Goal: Transaction & Acquisition: Subscribe to service/newsletter

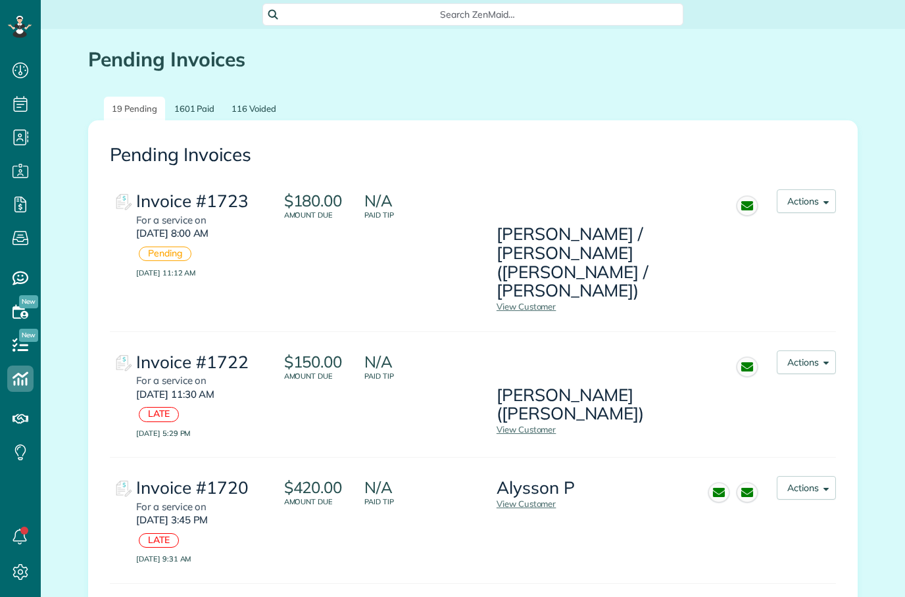
scroll to position [6, 6]
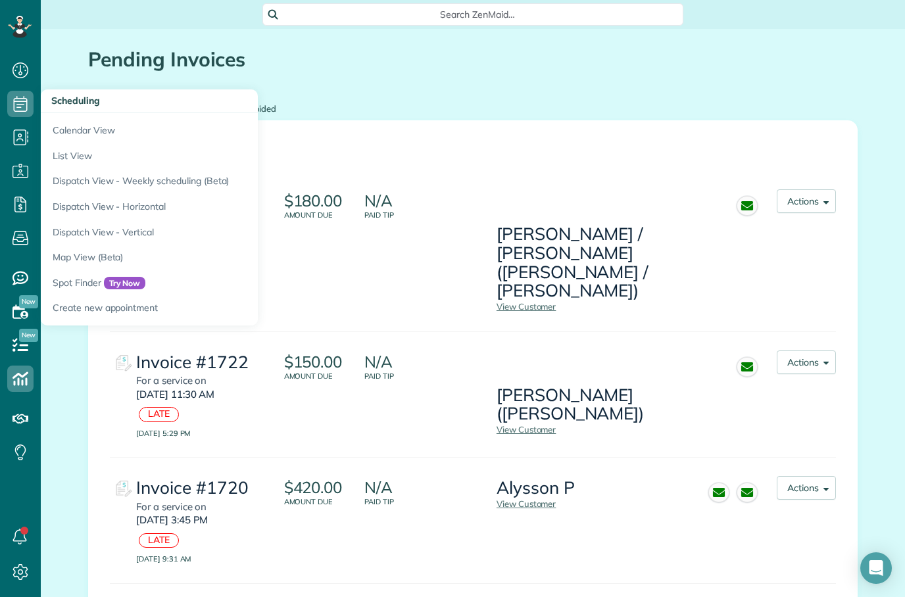
click at [78, 118] on link "Calendar View" at bounding box center [205, 128] width 329 height 30
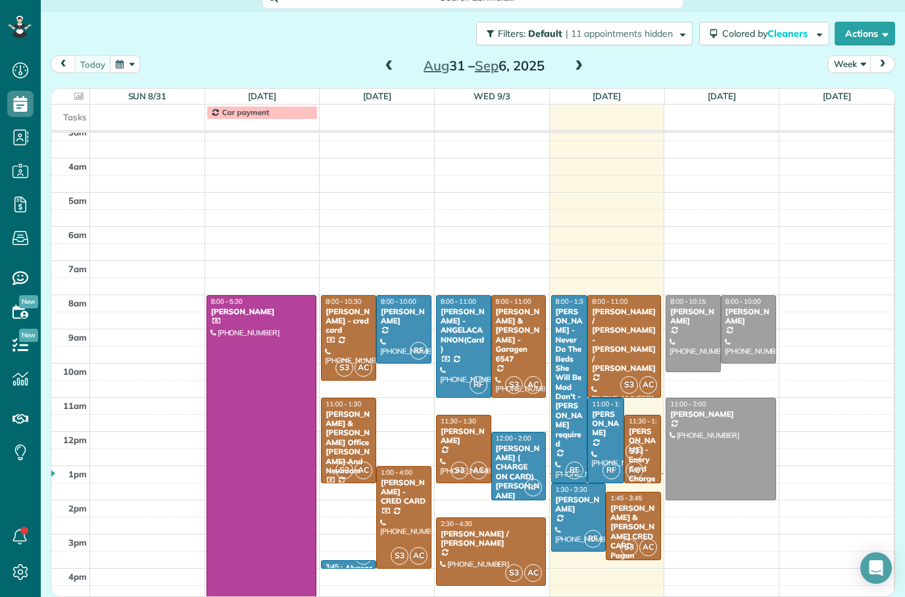
scroll to position [17, 0]
click at [626, 350] on div at bounding box center [624, 346] width 72 height 101
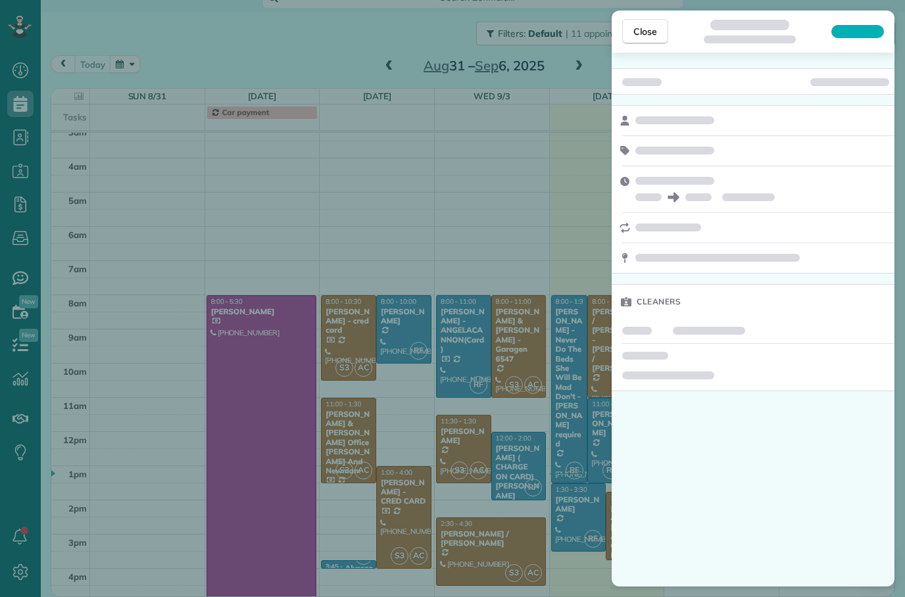
click at [645, 27] on span "Close" at bounding box center [645, 31] width 24 height 13
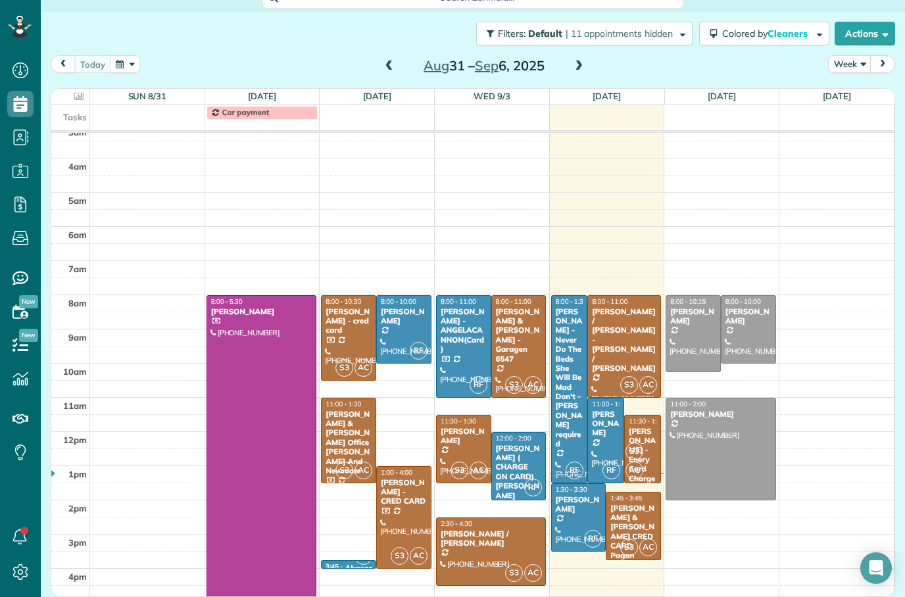
click at [634, 345] on div at bounding box center [624, 346] width 72 height 101
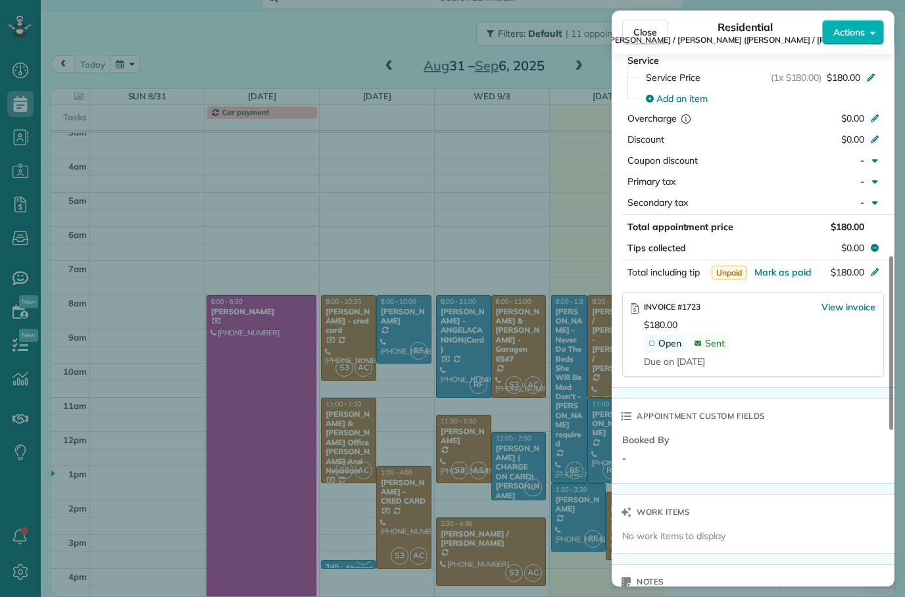
scroll to position [679, 0]
click at [641, 36] on span "Close" at bounding box center [645, 32] width 24 height 13
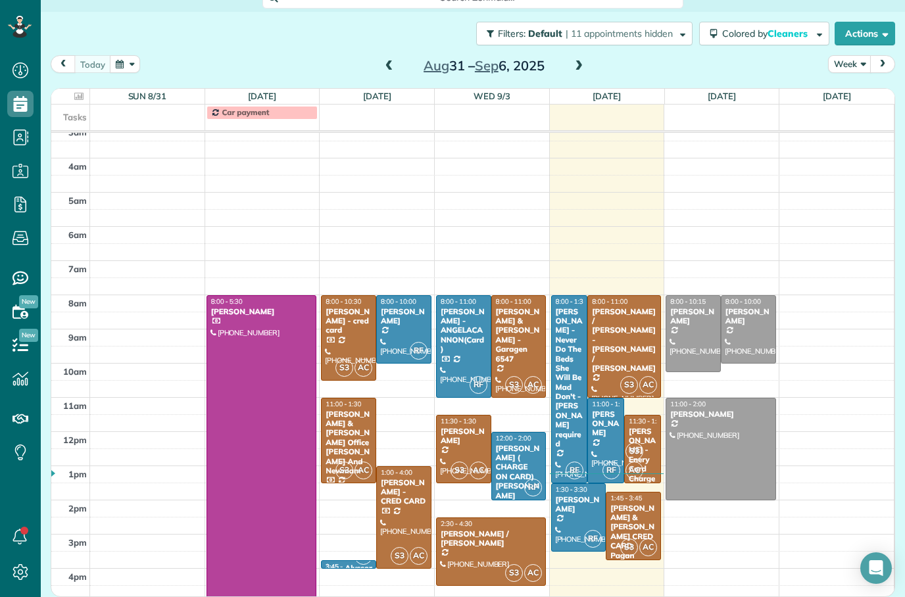
click at [604, 446] on div at bounding box center [606, 441] width 36 height 84
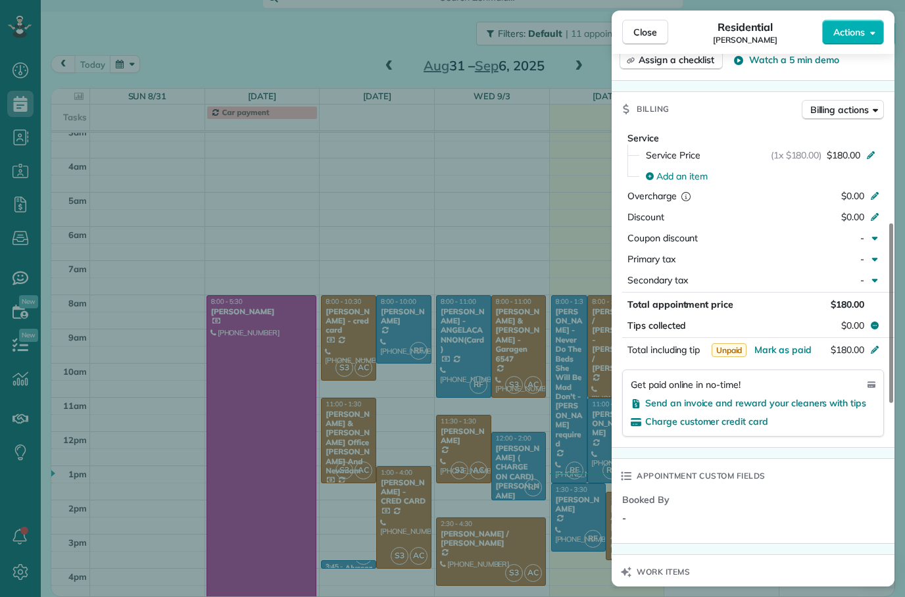
scroll to position [673, 0]
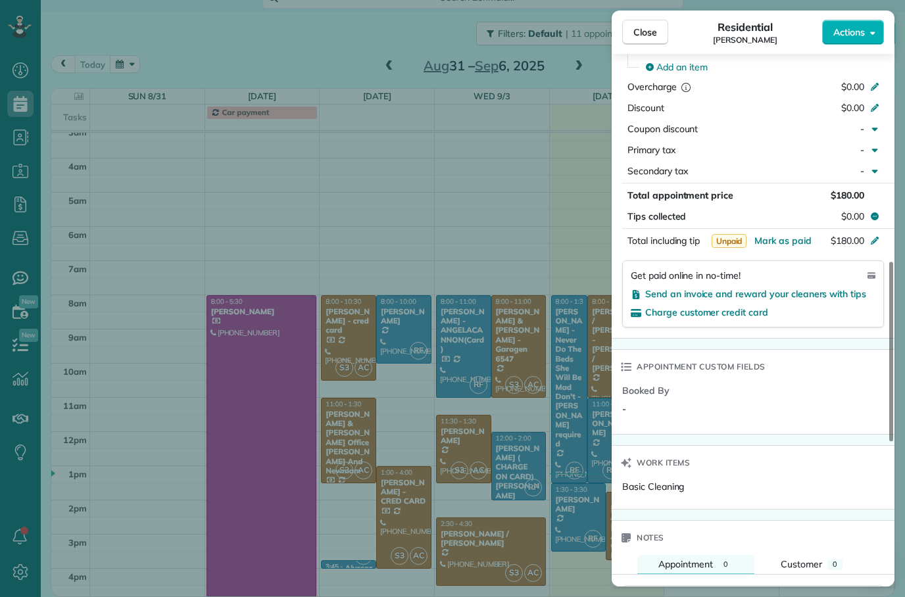
click at [793, 291] on span "Send an invoice and reward your cleaners with tips" at bounding box center [755, 294] width 221 height 12
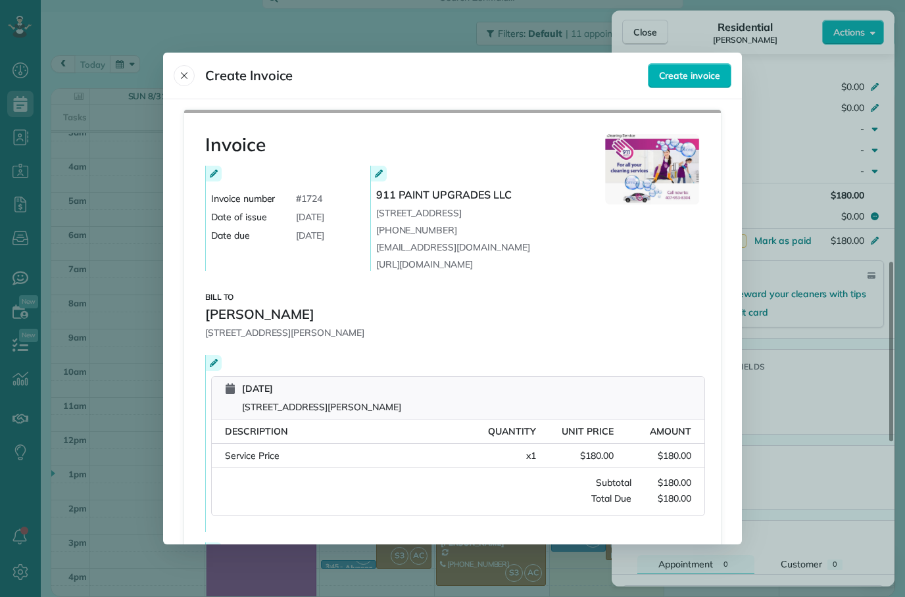
click at [702, 69] on span "Create invoice" at bounding box center [689, 75] width 61 height 13
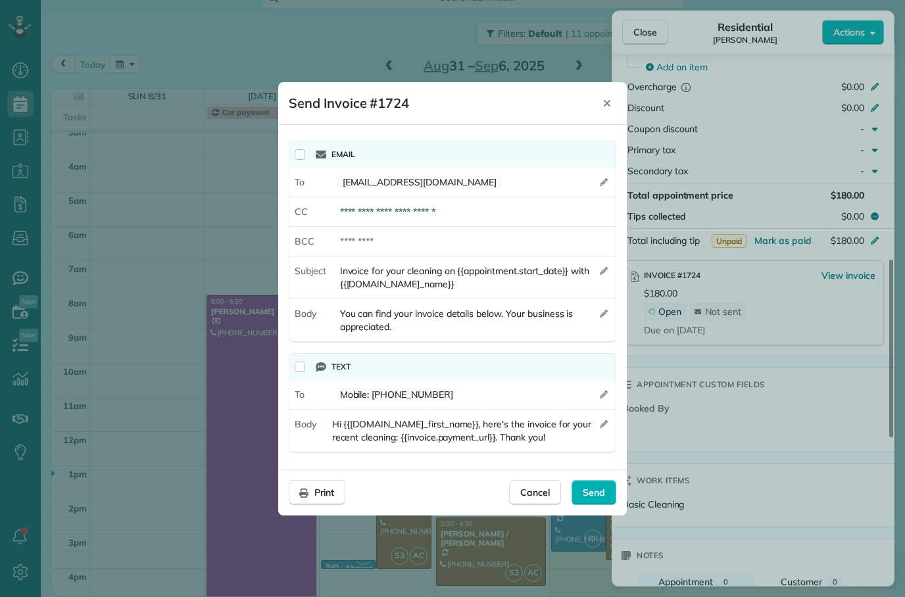
click at [595, 490] on span "Send" at bounding box center [594, 492] width 22 height 13
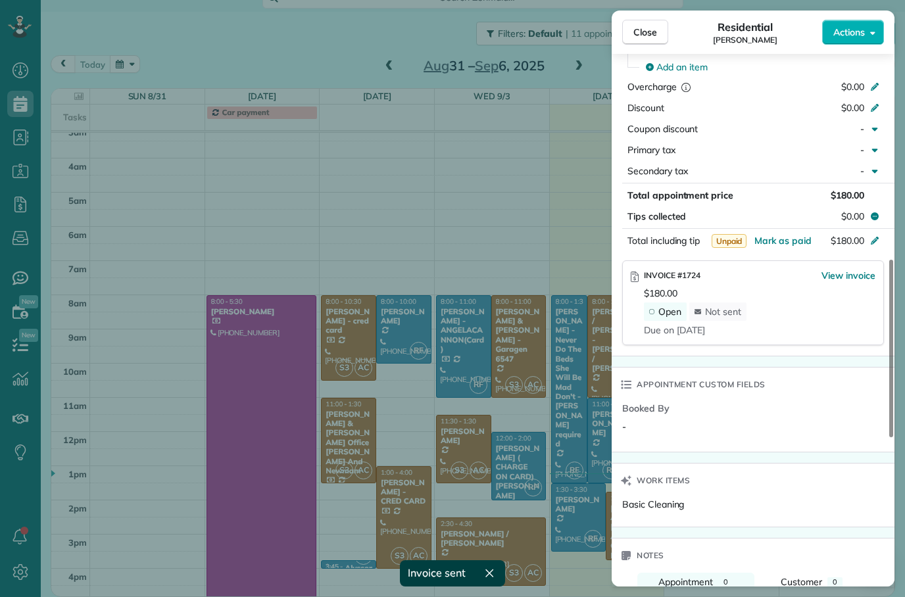
click at [660, 24] on button "Close" at bounding box center [645, 32] width 46 height 25
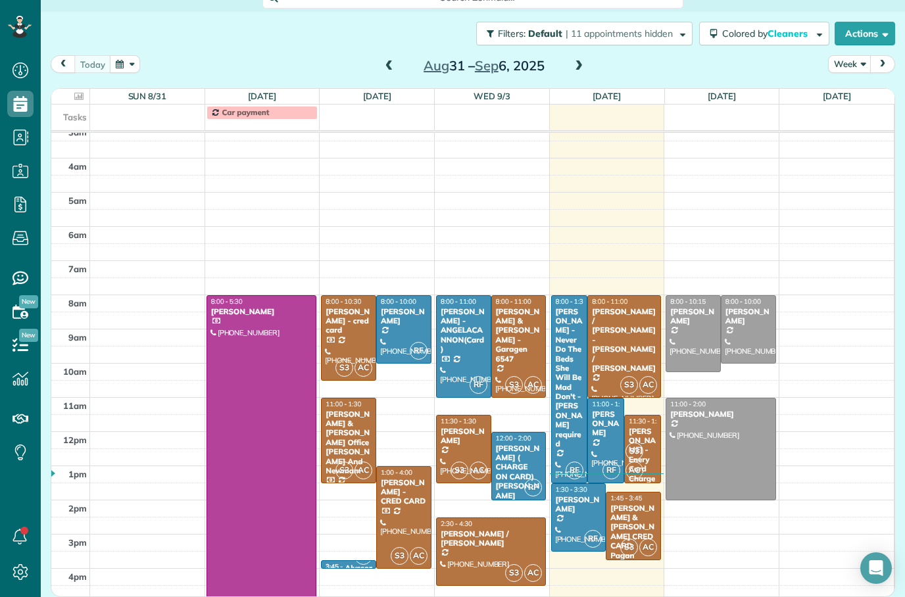
click at [650, 441] on div "Gail Garriss - Enery Card Charge 9121" at bounding box center [642, 460] width 29 height 66
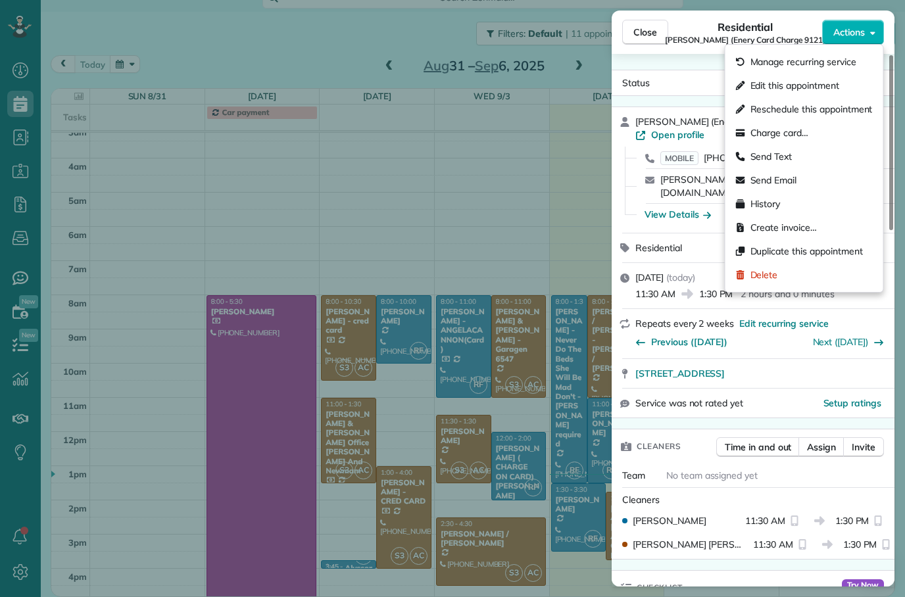
click at [781, 397] on div "Setup ratings" at bounding box center [814, 403] width 143 height 13
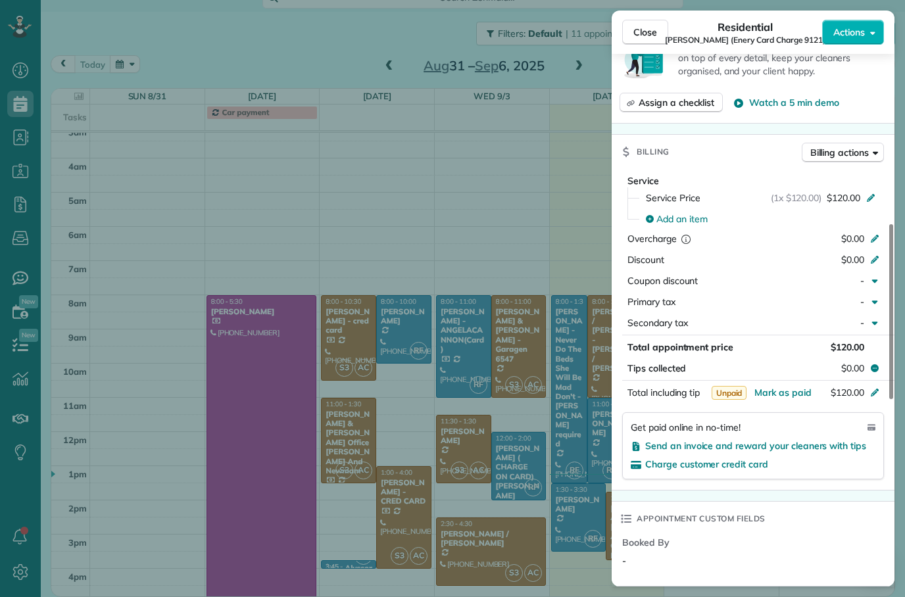
scroll to position [574, 0]
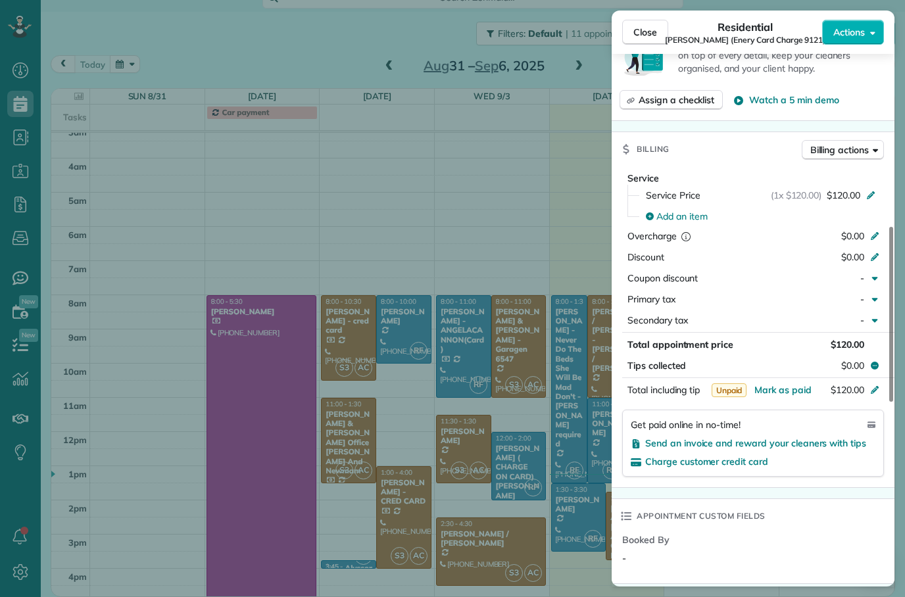
click at [791, 437] on span "Send an invoice and reward your cleaners with tips" at bounding box center [755, 443] width 221 height 12
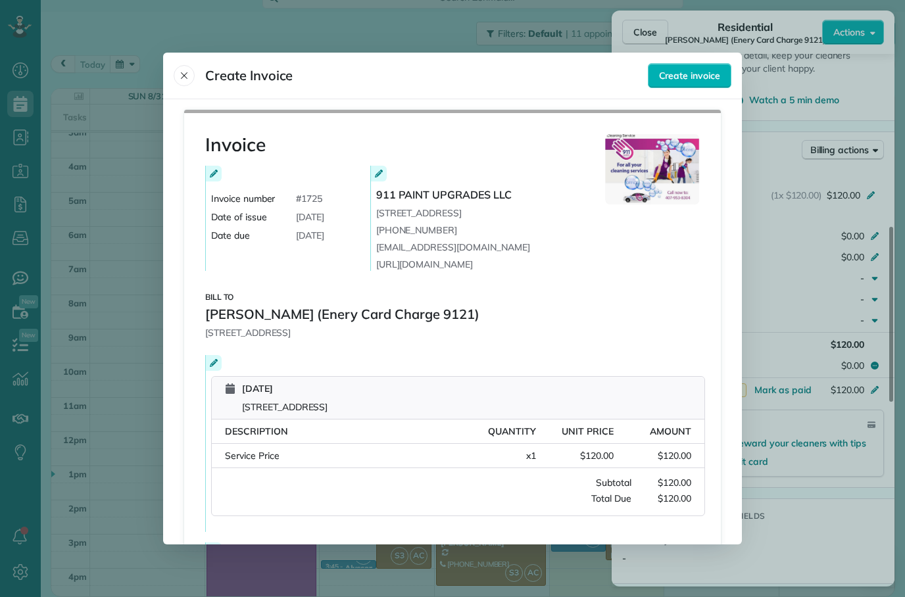
click at [696, 69] on span "Create invoice" at bounding box center [689, 75] width 61 height 13
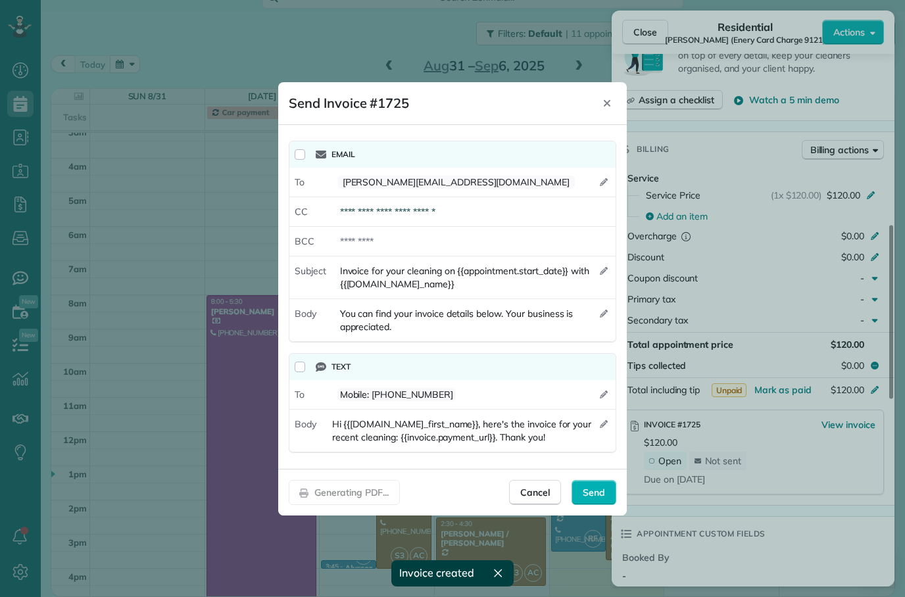
click at [591, 493] on span "Send" at bounding box center [594, 492] width 22 height 13
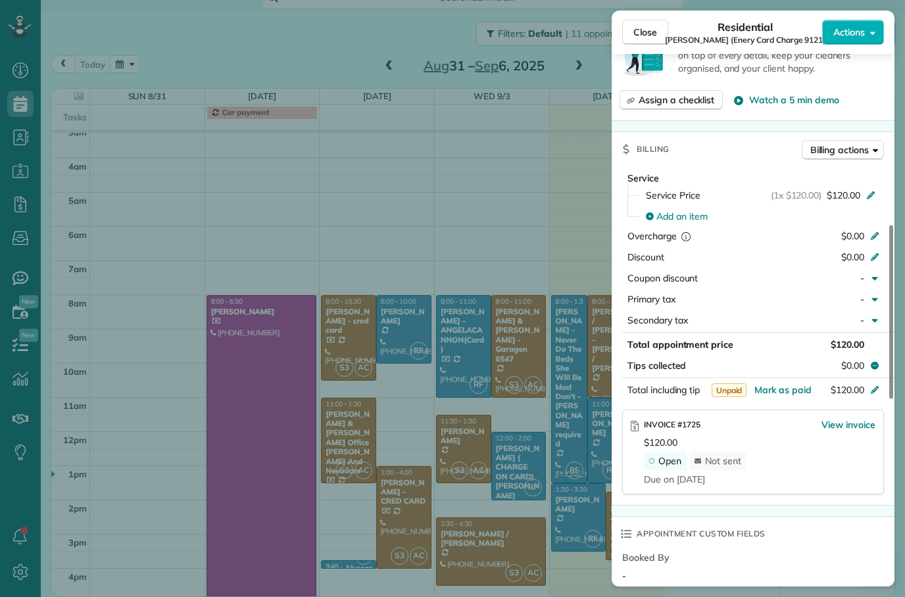
click at [653, 25] on button "Close" at bounding box center [645, 32] width 46 height 25
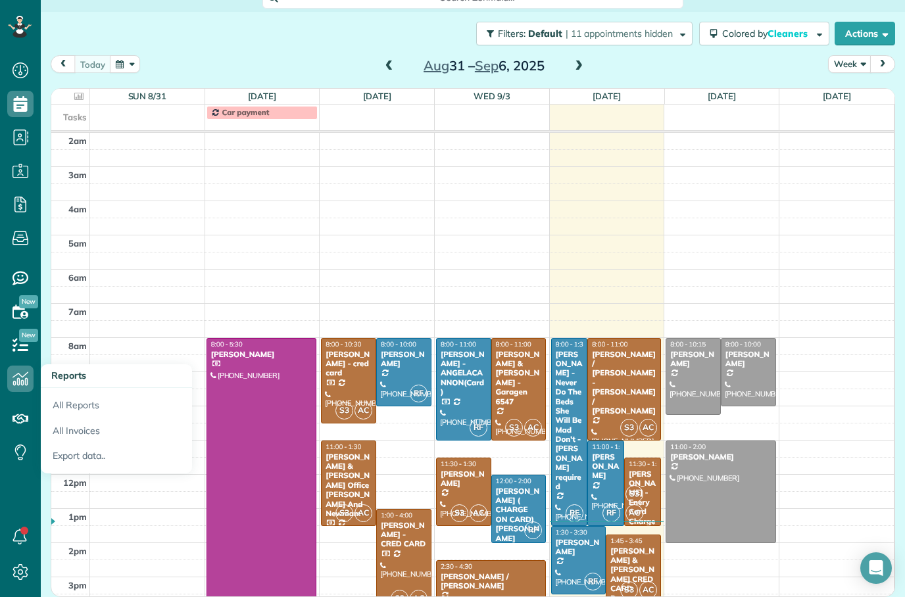
click at [70, 413] on link "All Reports" at bounding box center [116, 403] width 151 height 30
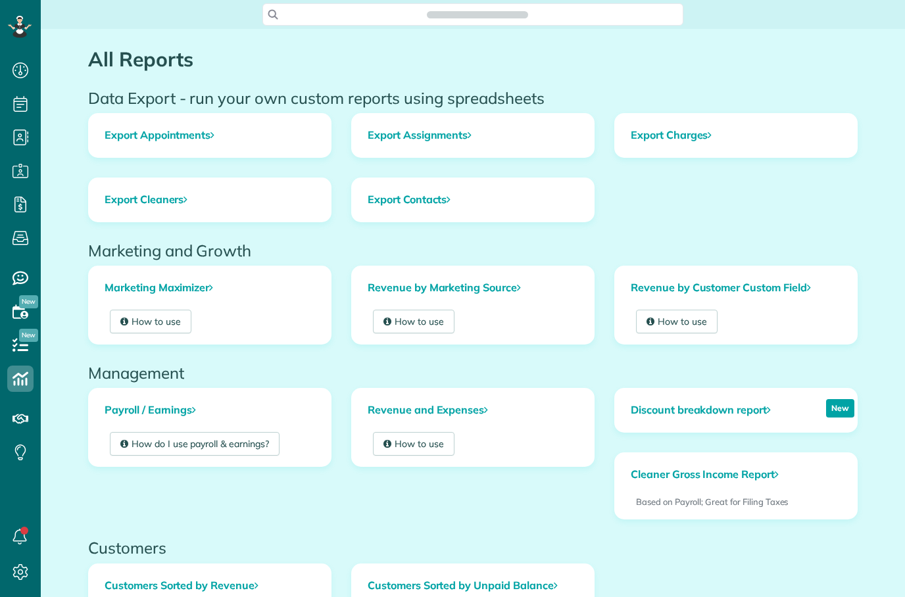
scroll to position [6, 6]
click at [21, 350] on use at bounding box center [20, 344] width 16 height 13
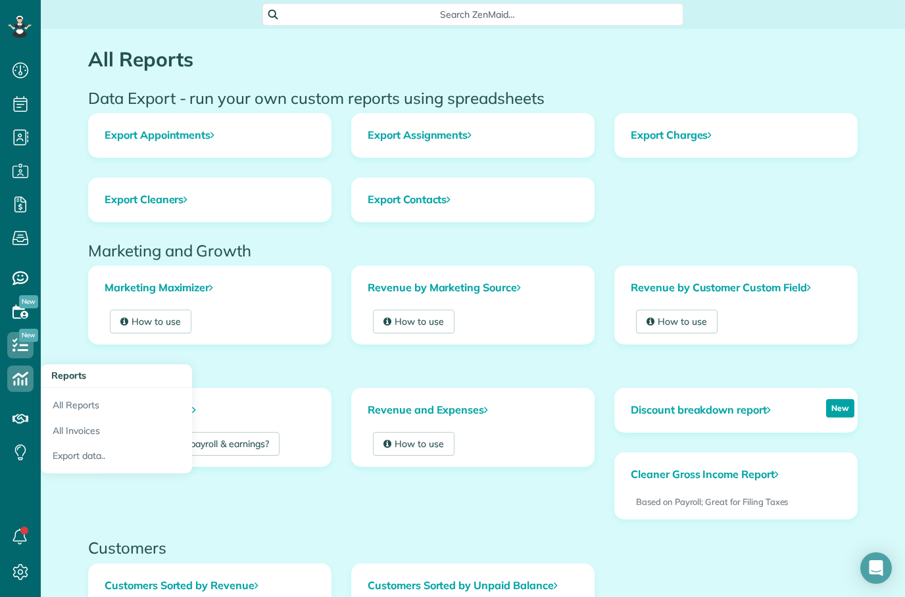
click at [24, 383] on icon at bounding box center [20, 379] width 26 height 26
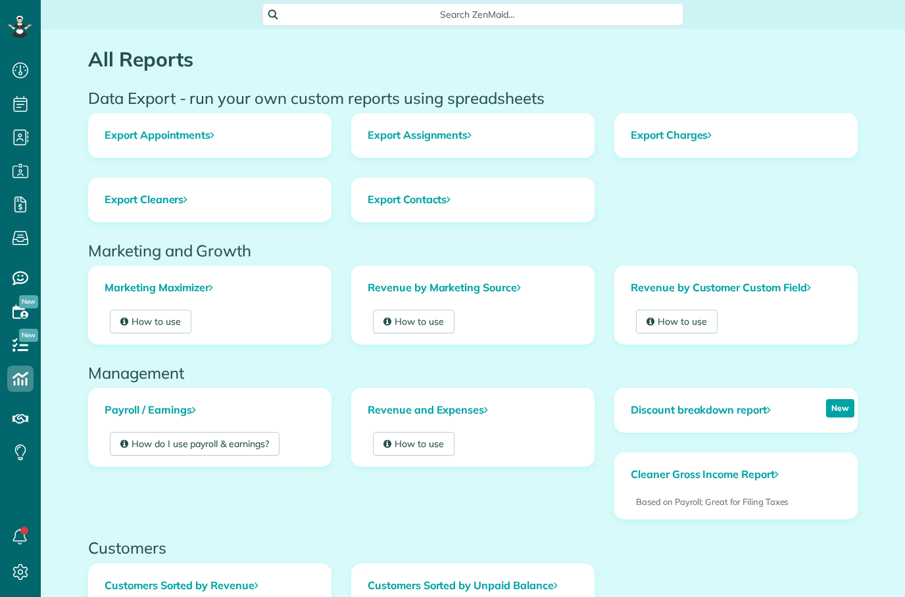
scroll to position [6, 6]
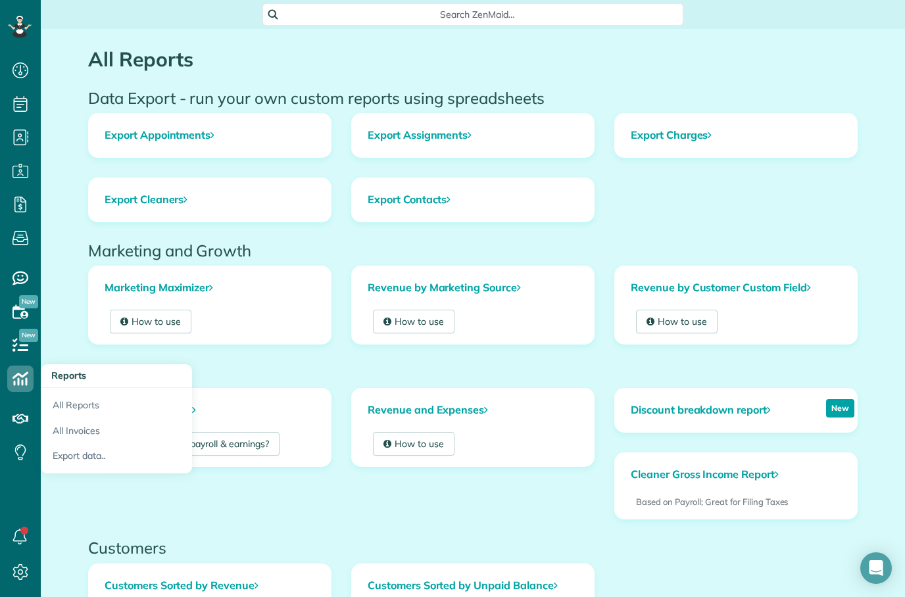
click at [71, 434] on link "All Invoices" at bounding box center [116, 431] width 151 height 26
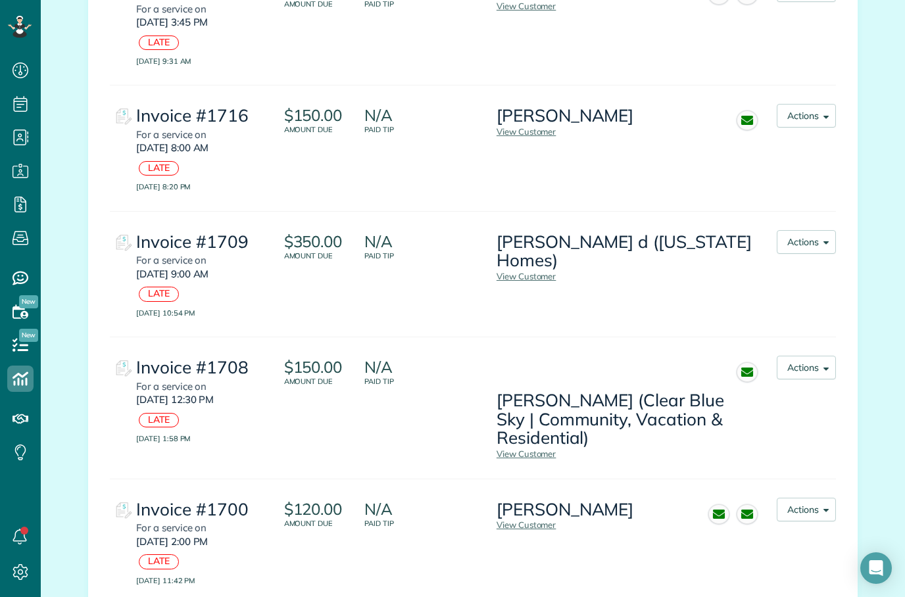
scroll to position [753, 0]
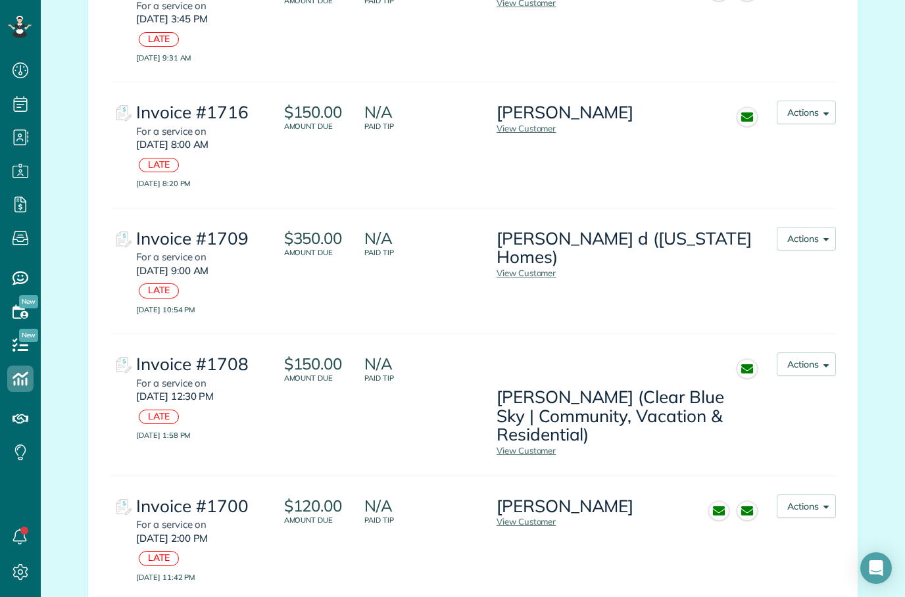
click at [814, 227] on button "Actions" at bounding box center [806, 239] width 59 height 24
click at [784, 266] on span "Re-send Invoice..." at bounding box center [789, 272] width 74 height 12
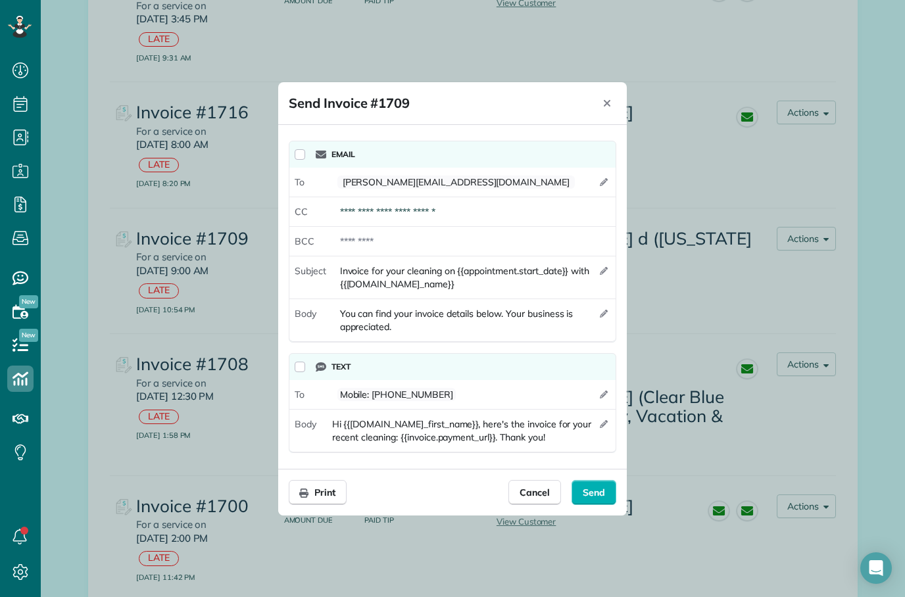
click at [382, 243] on div at bounding box center [473, 242] width 283 height 24
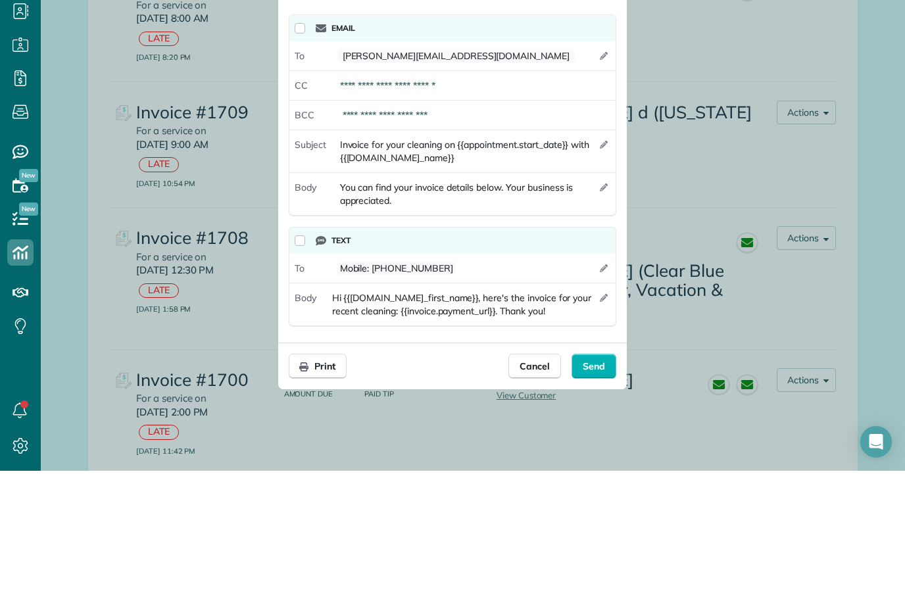
scroll to position [11, 0]
click at [418, 230] on div "**********" at bounding box center [473, 242] width 283 height 24
click at [370, 230] on div "**********" at bounding box center [473, 242] width 283 height 24
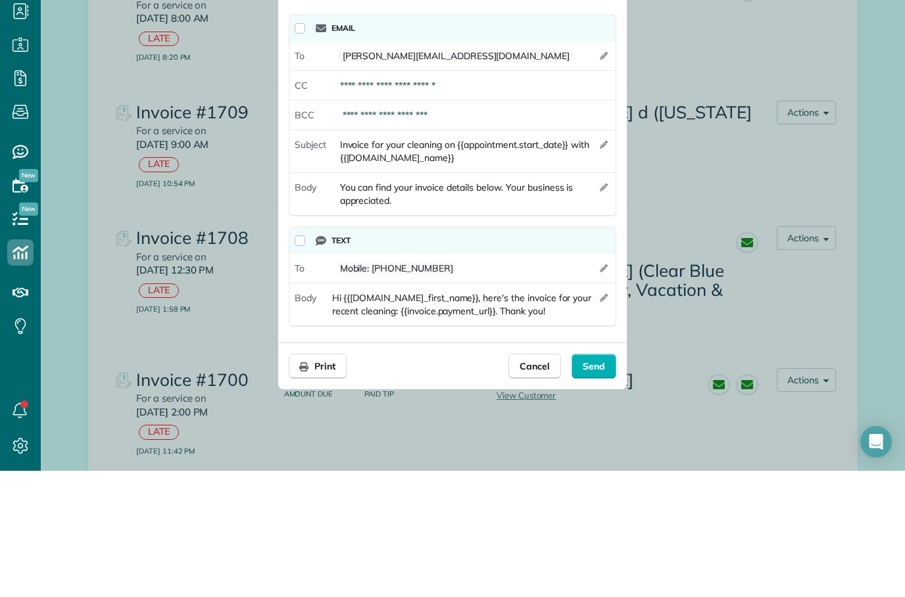
click at [478, 230] on div "**********" at bounding box center [473, 242] width 283 height 24
click at [474, 230] on div "**********" at bounding box center [473, 242] width 283 height 24
click at [476, 230] on div "**********" at bounding box center [473, 242] width 283 height 24
click at [468, 230] on div "**********" at bounding box center [473, 242] width 283 height 24
click at [474, 230] on div "**********" at bounding box center [473, 242] width 283 height 24
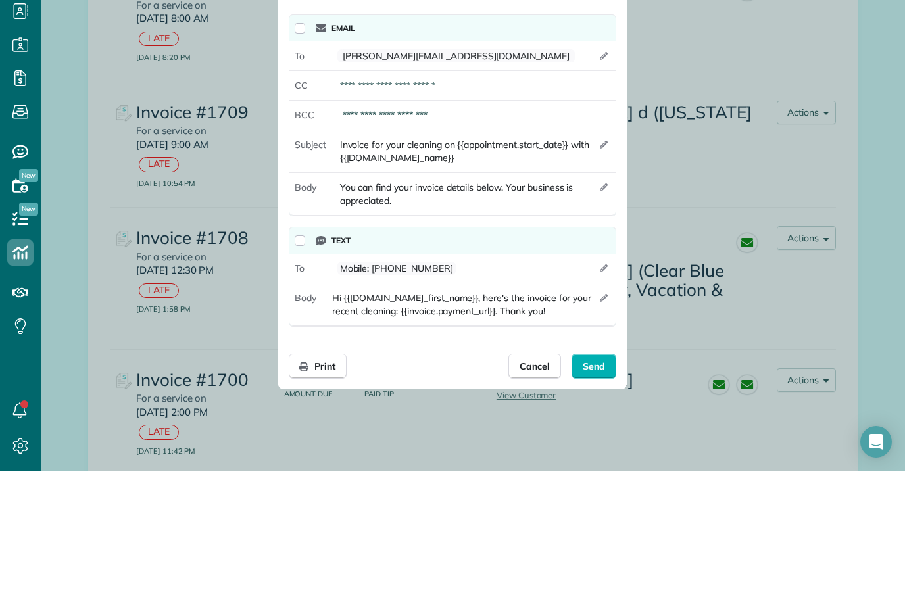
type div "**********"
click at [533, 200] on div "**********" at bounding box center [473, 212] width 283 height 24
click at [623, 202] on div "**********" at bounding box center [452, 297] width 349 height 344
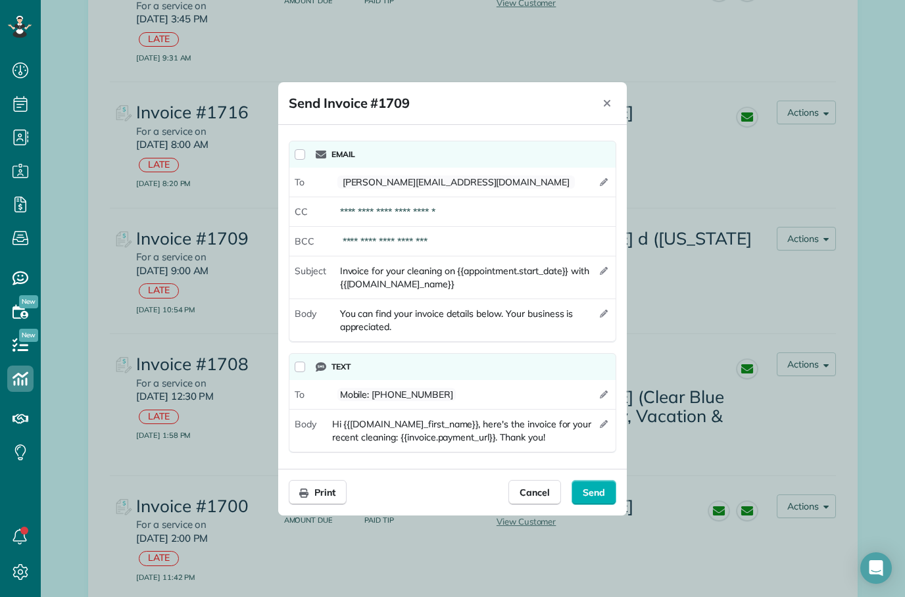
click at [597, 493] on span "Send" at bounding box center [594, 492] width 22 height 13
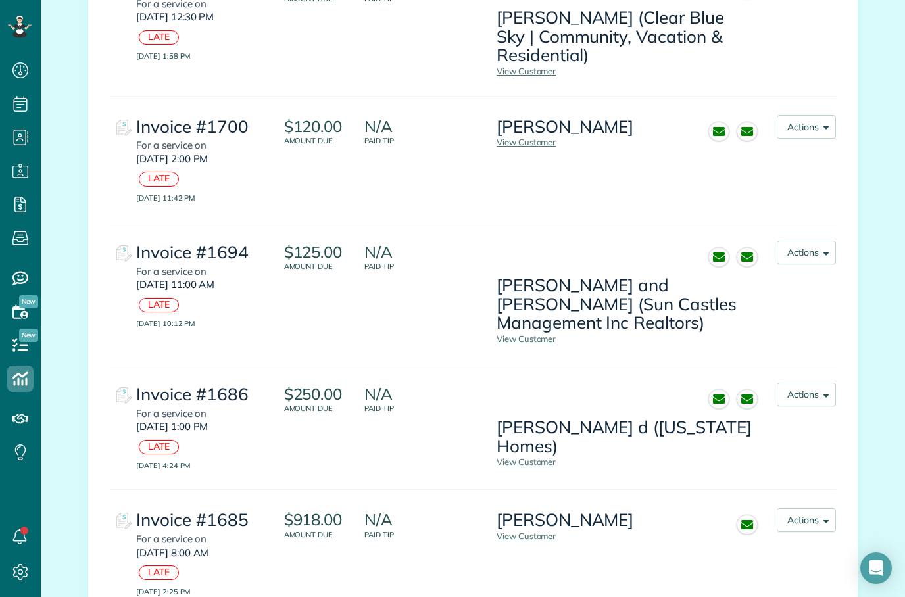
scroll to position [1133, 0]
click at [814, 382] on button "Actions" at bounding box center [806, 394] width 59 height 24
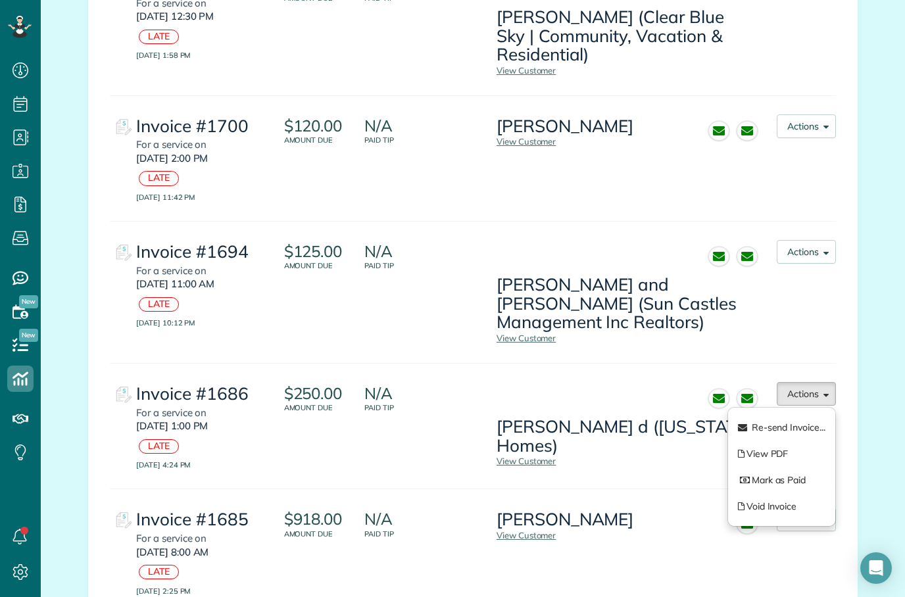
click at [867, 241] on div "21 Pending 1601 Paid 116 Voided Pending Invoices Invoice #1725 For a service [D…" at bounding box center [472, 411] width 789 height 2896
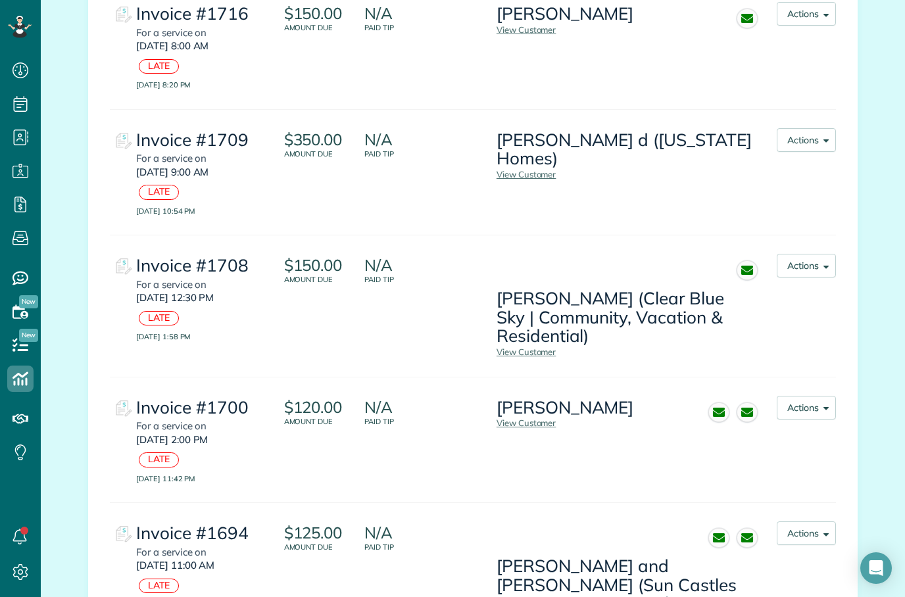
scroll to position [856, 0]
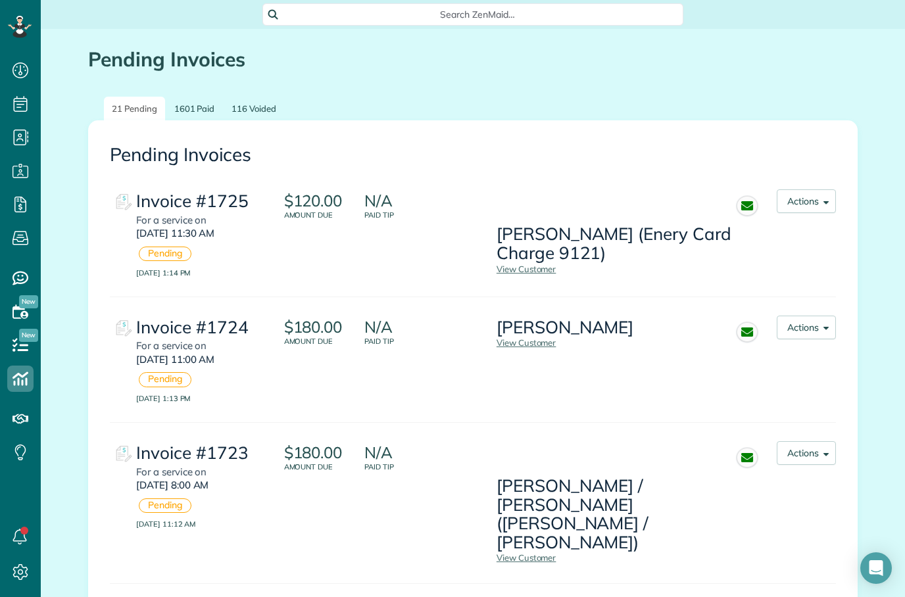
scroll to position [53, 0]
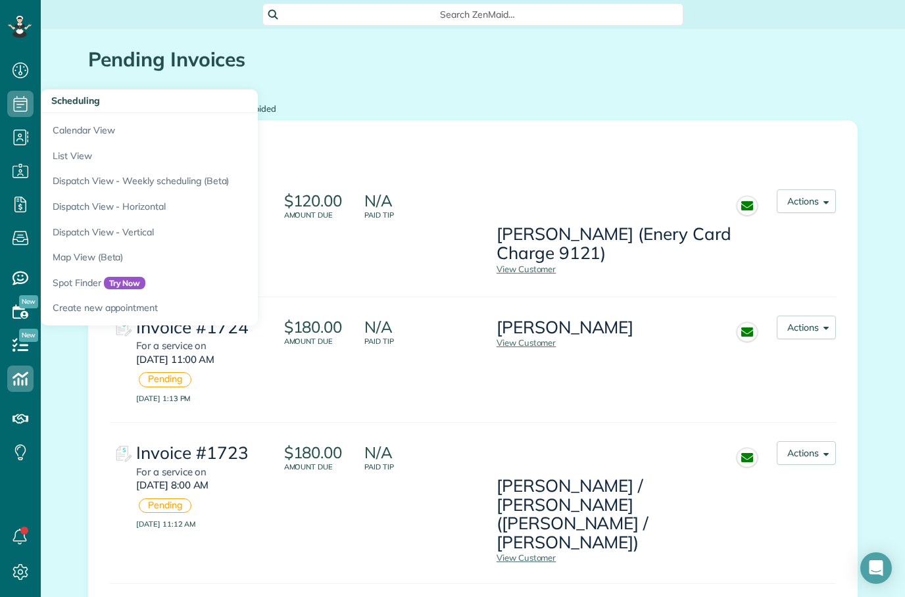
click at [689, 357] on div "Invoice #1724 For a service [DATE][DATE] 11:00 AM Pending [DATE] 1:13 PM $180.0…" at bounding box center [473, 360] width 726 height 126
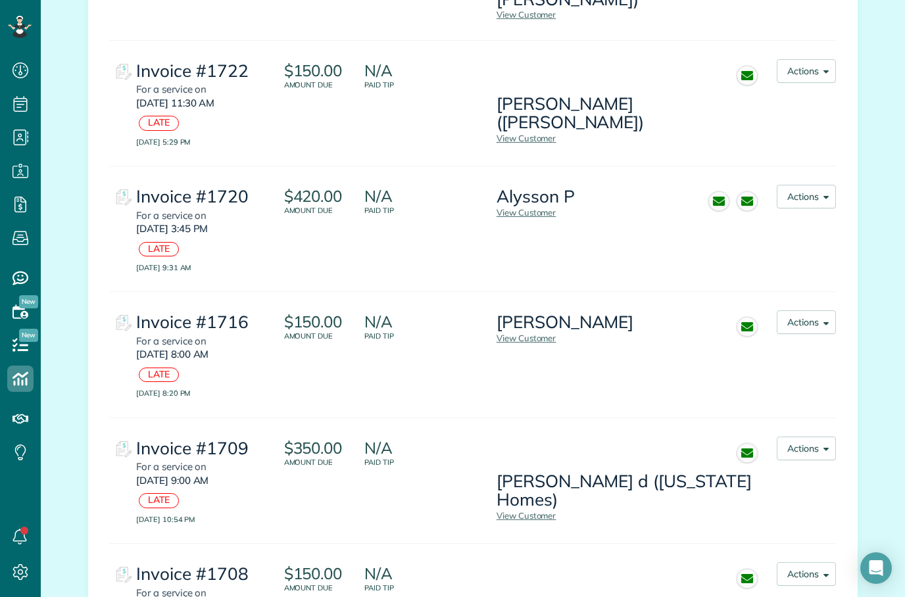
scroll to position [555, 0]
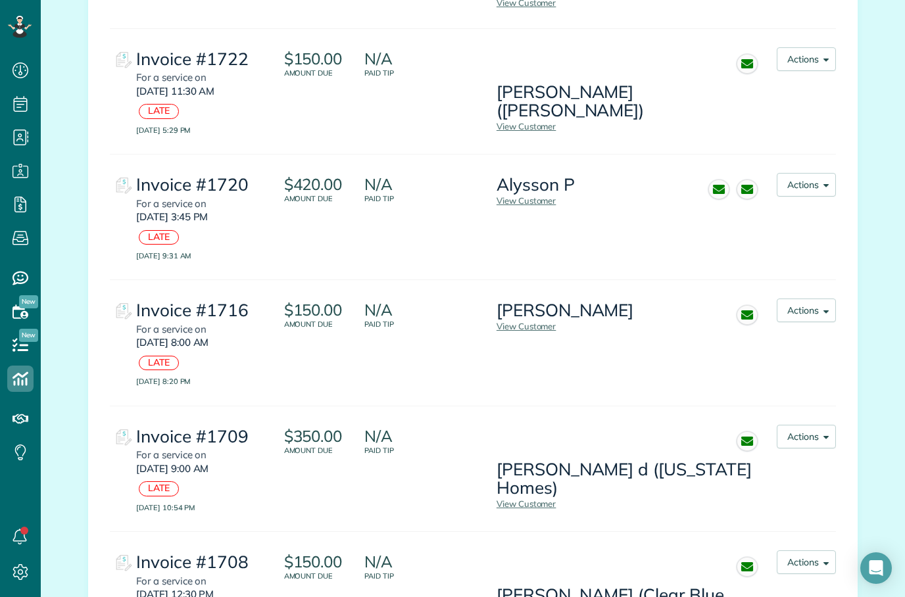
click at [810, 425] on button "Actions" at bounding box center [806, 437] width 59 height 24
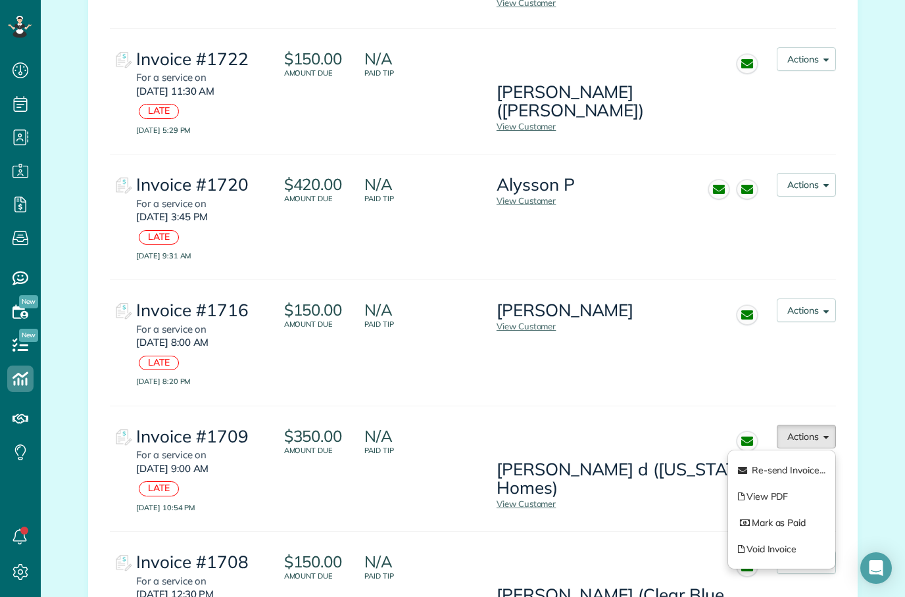
click at [807, 464] on span "Re-send Invoice..." at bounding box center [789, 470] width 74 height 12
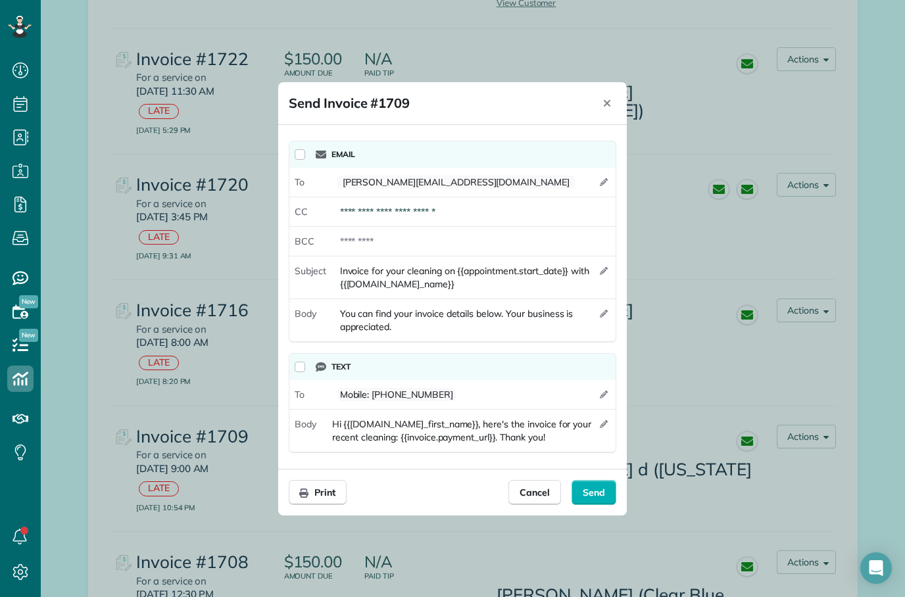
click at [528, 495] on span "Cancel" at bounding box center [535, 492] width 30 height 13
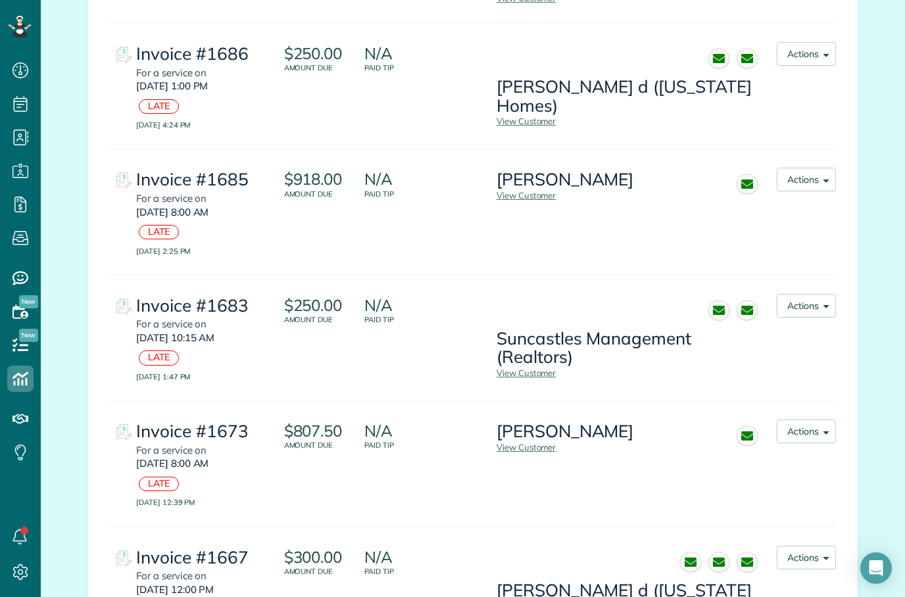
scroll to position [1473, 0]
